Goal: Obtain resource: Download file/media

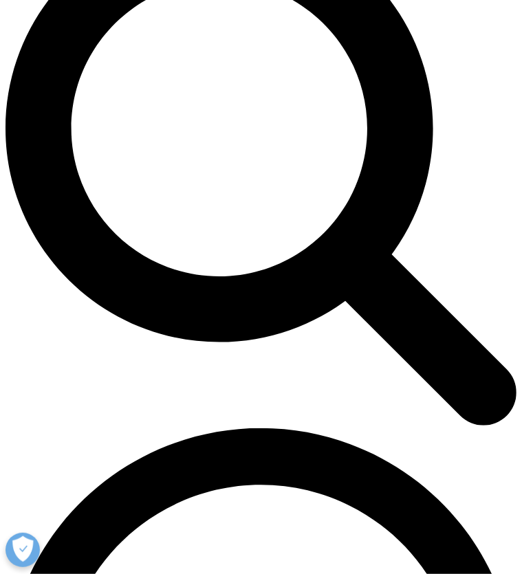
scroll to position [765, 481]
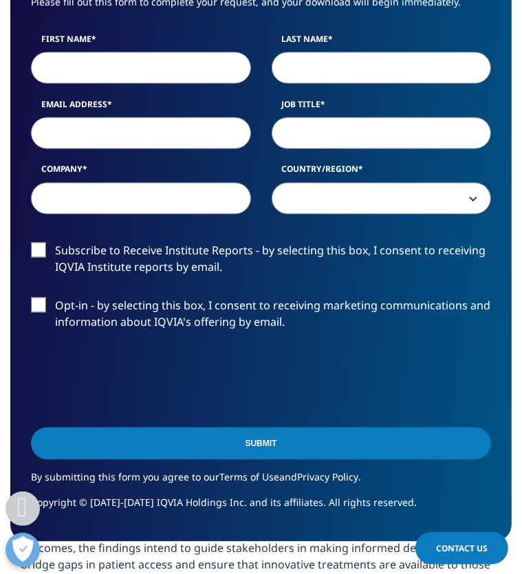
scroll to position [1170, 0]
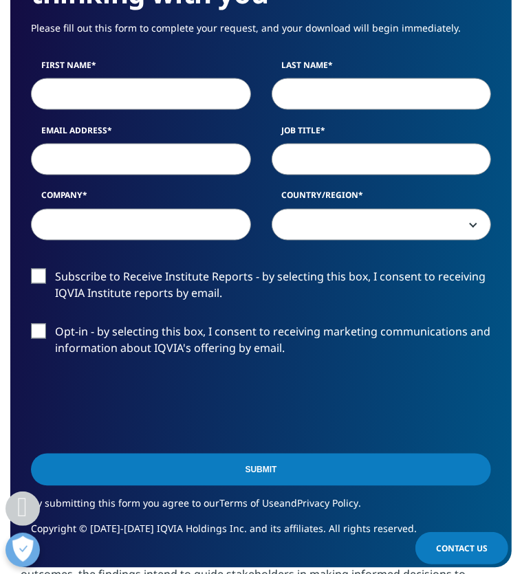
click at [89, 110] on input "First Name" at bounding box center [141, 94] width 220 height 32
type input "Anna"
type input "Alassaad"
type input "anna.alassaad@tlv.se"
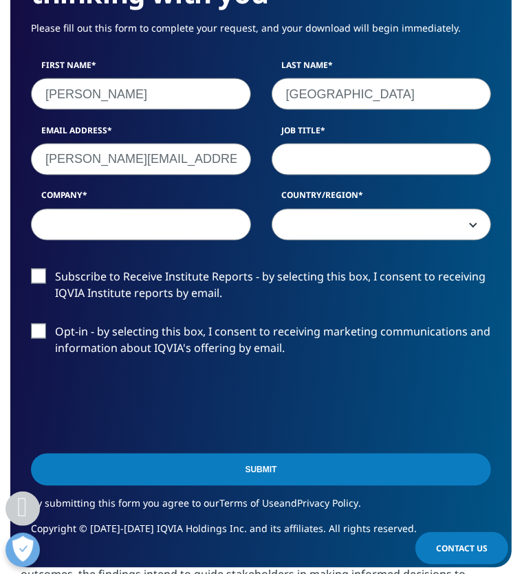
select select "Sweden"
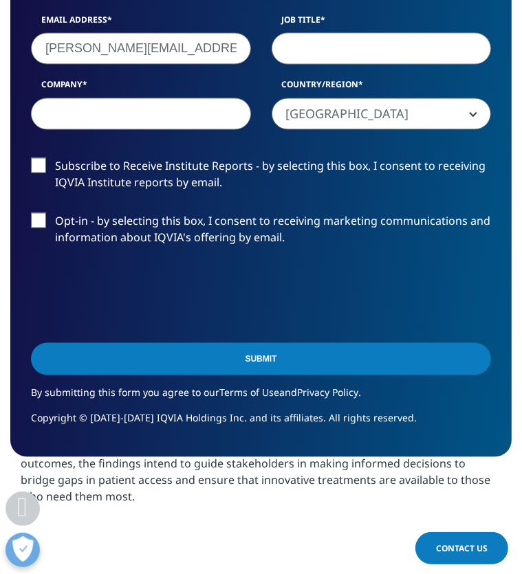
scroll to position [1376, 0]
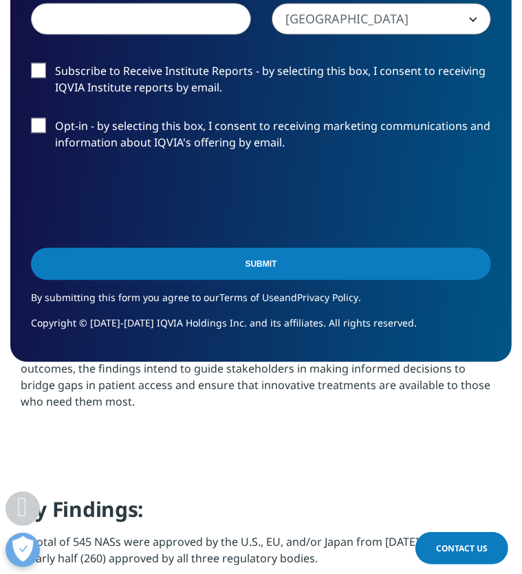
click at [152, 280] on input "Submit" at bounding box center [261, 264] width 460 height 32
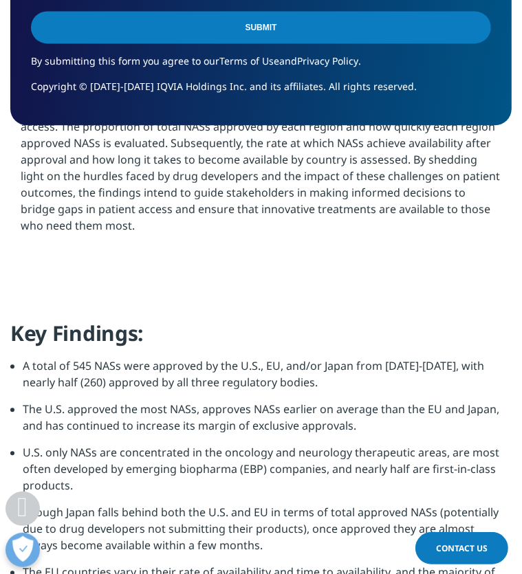
scroll to position [1582, 0]
click at [151, 43] on input "Submit" at bounding box center [261, 27] width 460 height 32
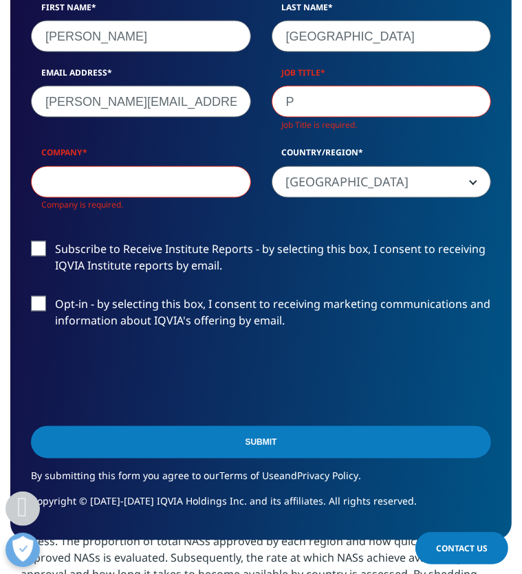
scroll to position [872, 250]
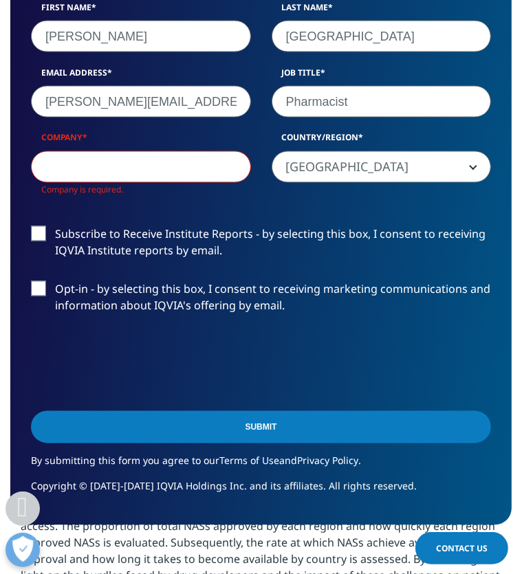
type input "Pharmacist"
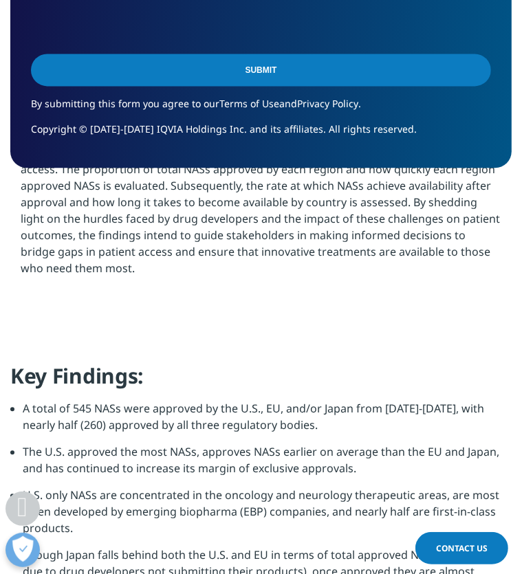
scroll to position [1511, 0]
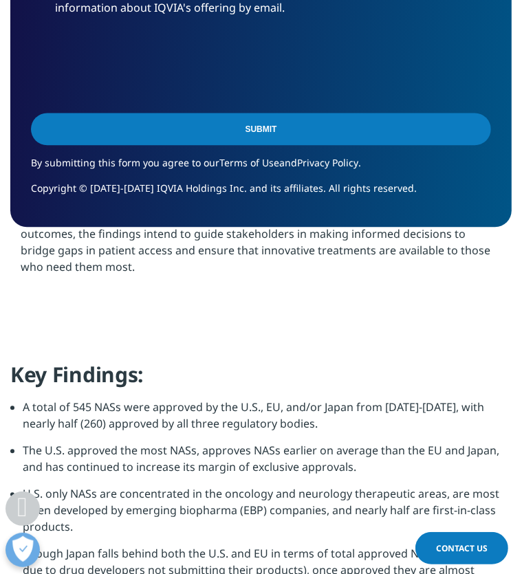
type input "TLV"
click at [110, 145] on input "Submit" at bounding box center [261, 129] width 460 height 32
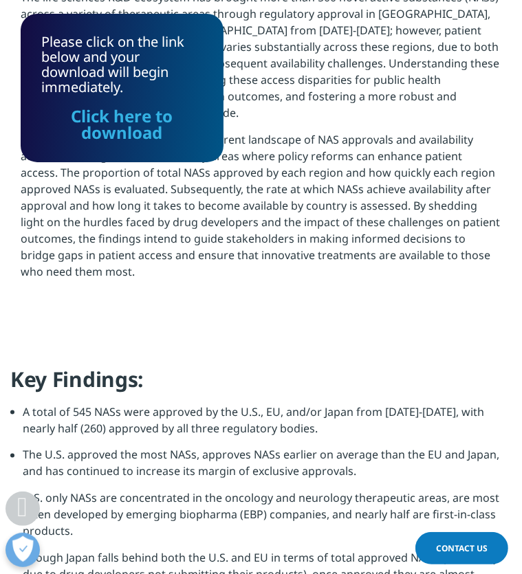
scroll to position [6, 6]
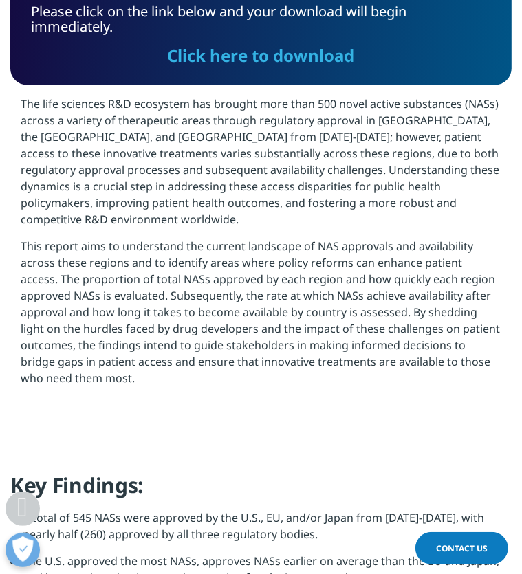
click at [168, 67] on link "Click here to download" at bounding box center [261, 55] width 187 height 23
